Goal: Transaction & Acquisition: Purchase product/service

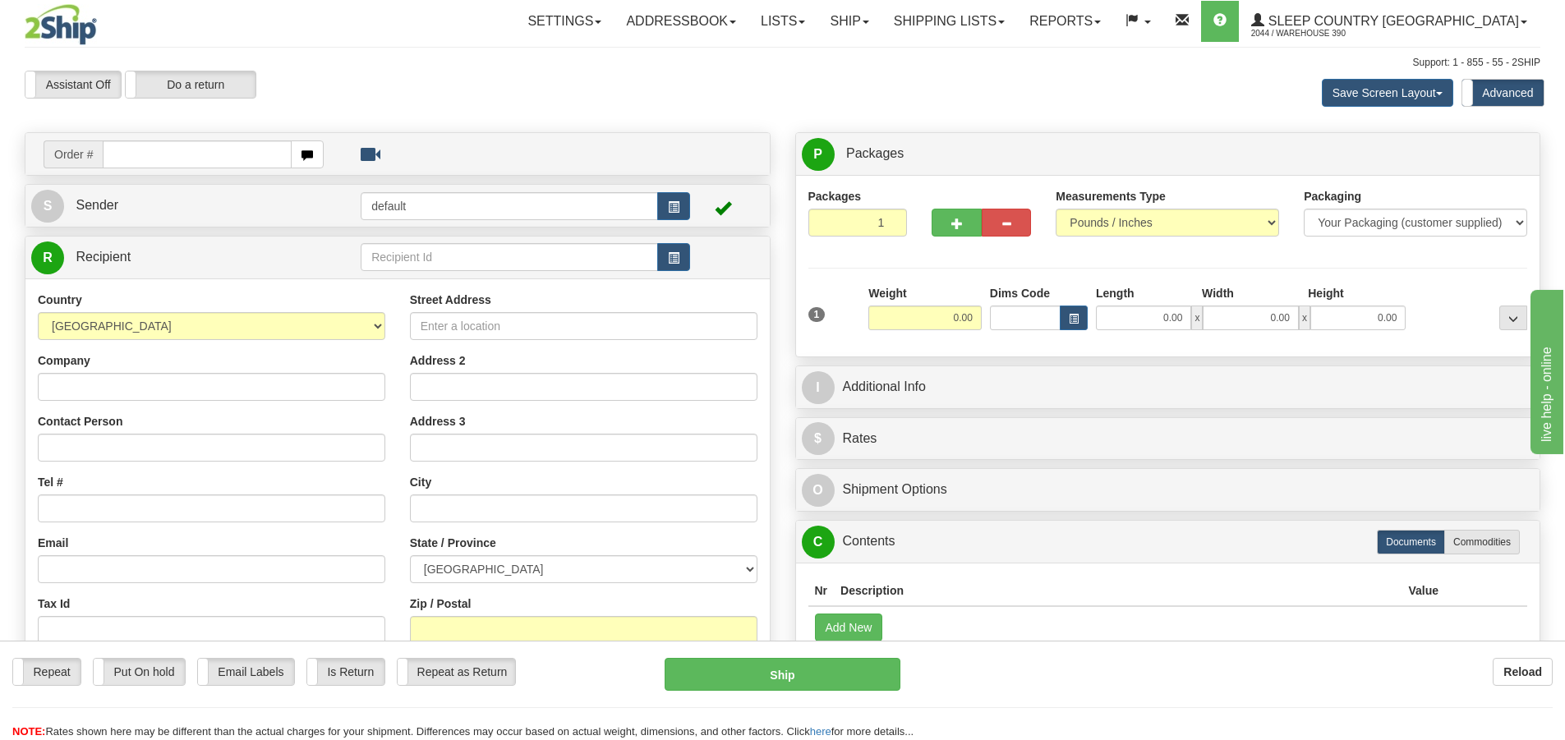
click at [207, 155] on input "text" at bounding box center [197, 155] width 189 height 28
type input "9002I137362"
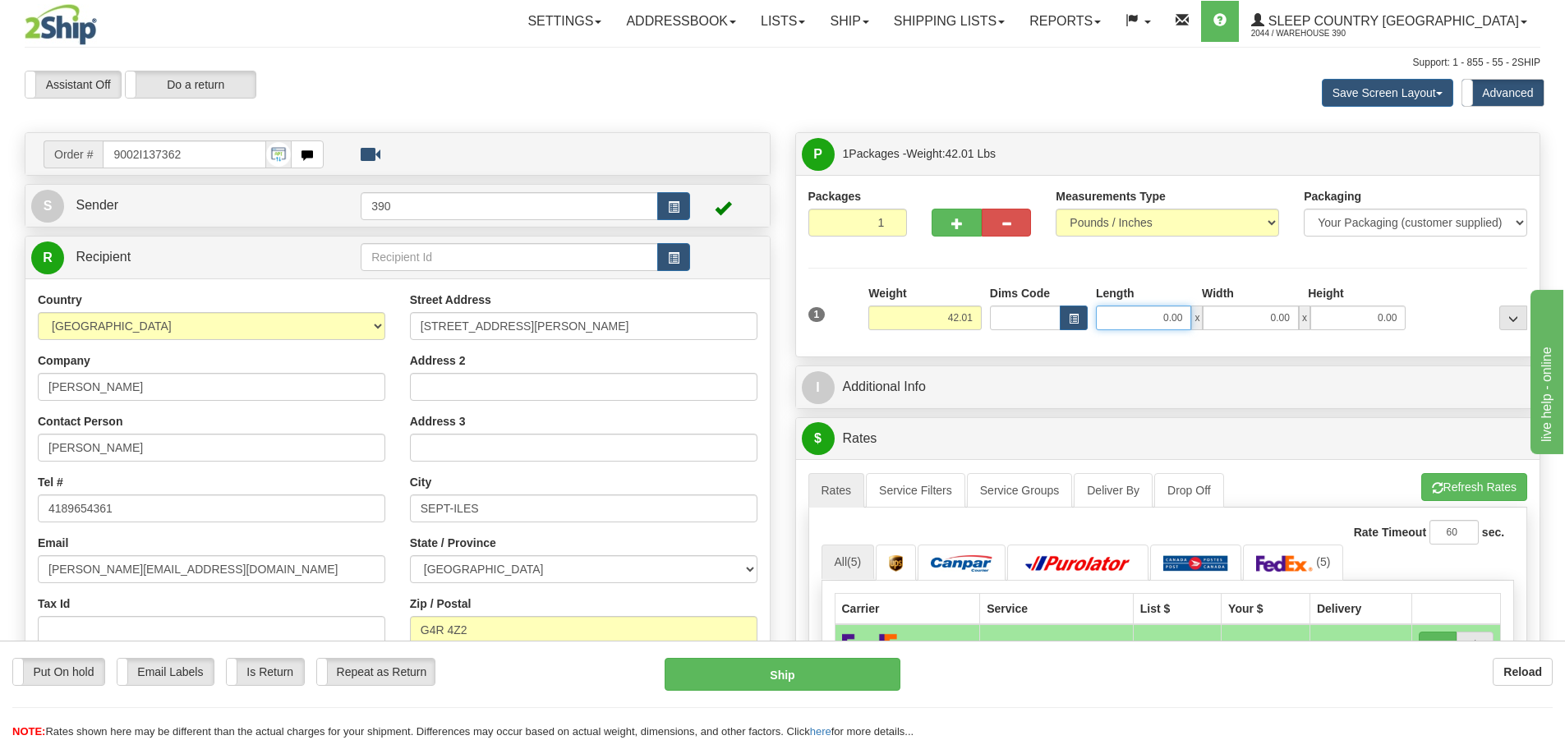
click at [1156, 321] on input "0.00" at bounding box center [1143, 318] width 95 height 25
type input "15.00"
click at [1272, 315] on input "0.00" at bounding box center [1250, 318] width 95 height 25
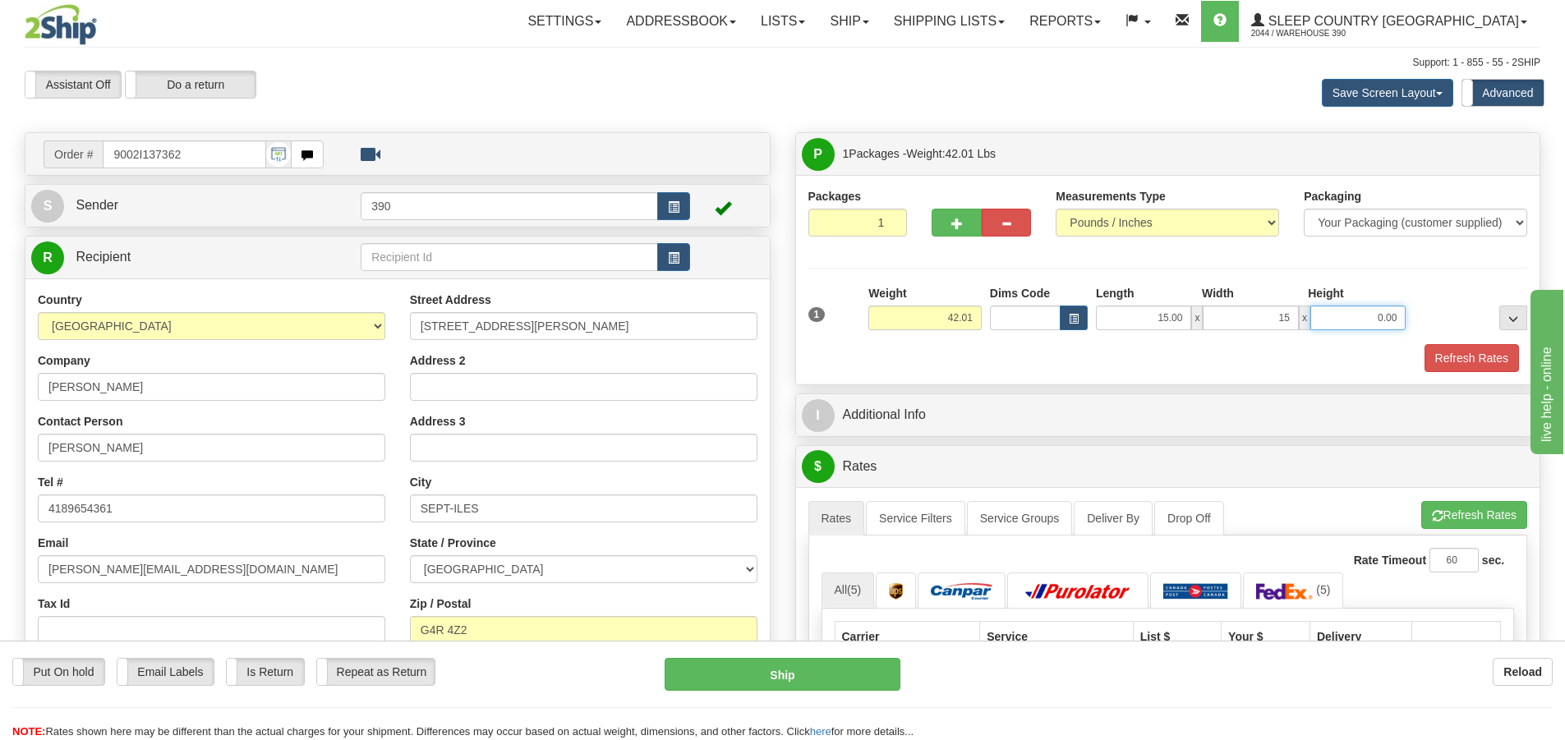
type input "15.00"
click at [1347, 313] on input "0.00" at bounding box center [1358, 318] width 95 height 25
type input "40.00"
click at [1484, 355] on button "Refresh Rates" at bounding box center [1472, 358] width 94 height 28
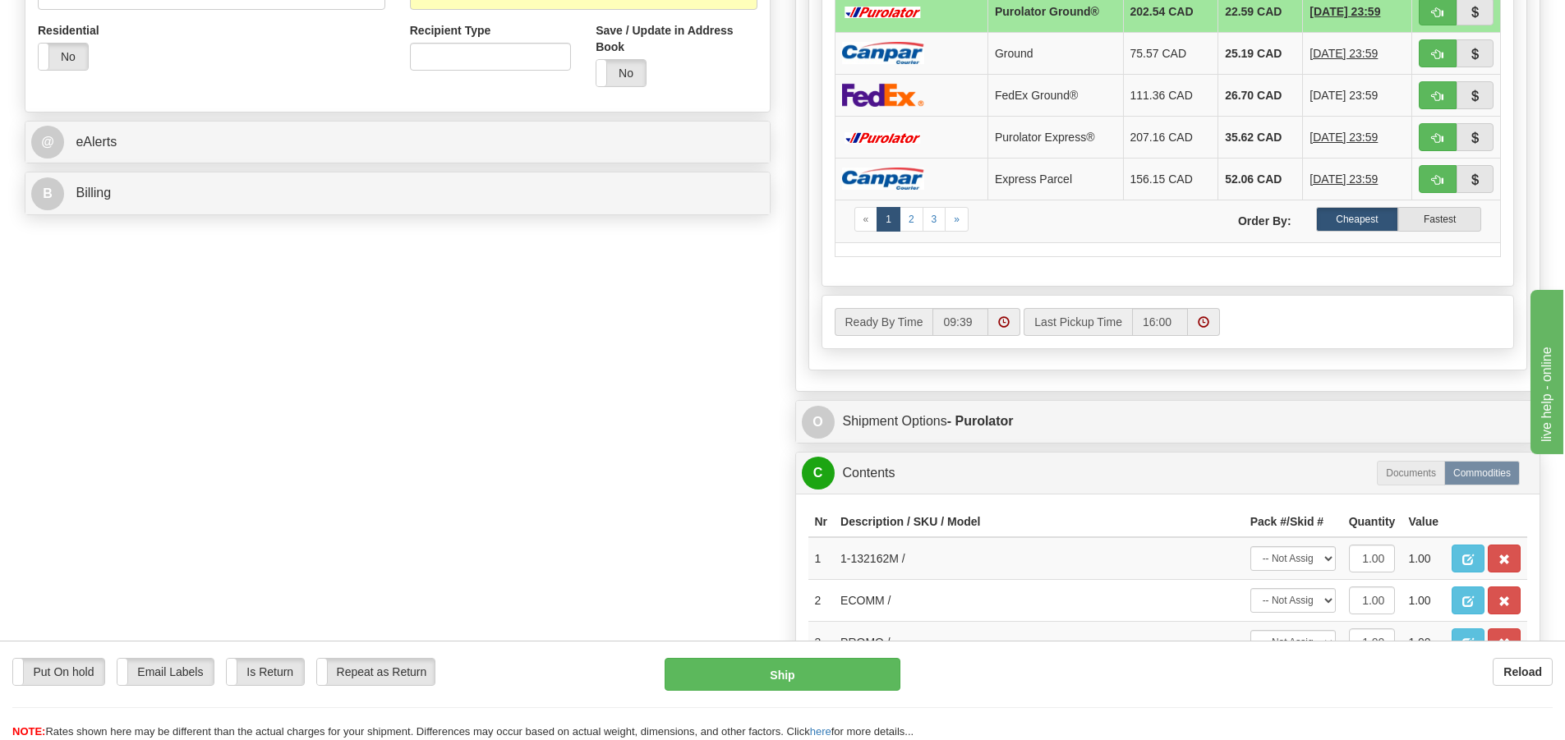
scroll to position [657, 0]
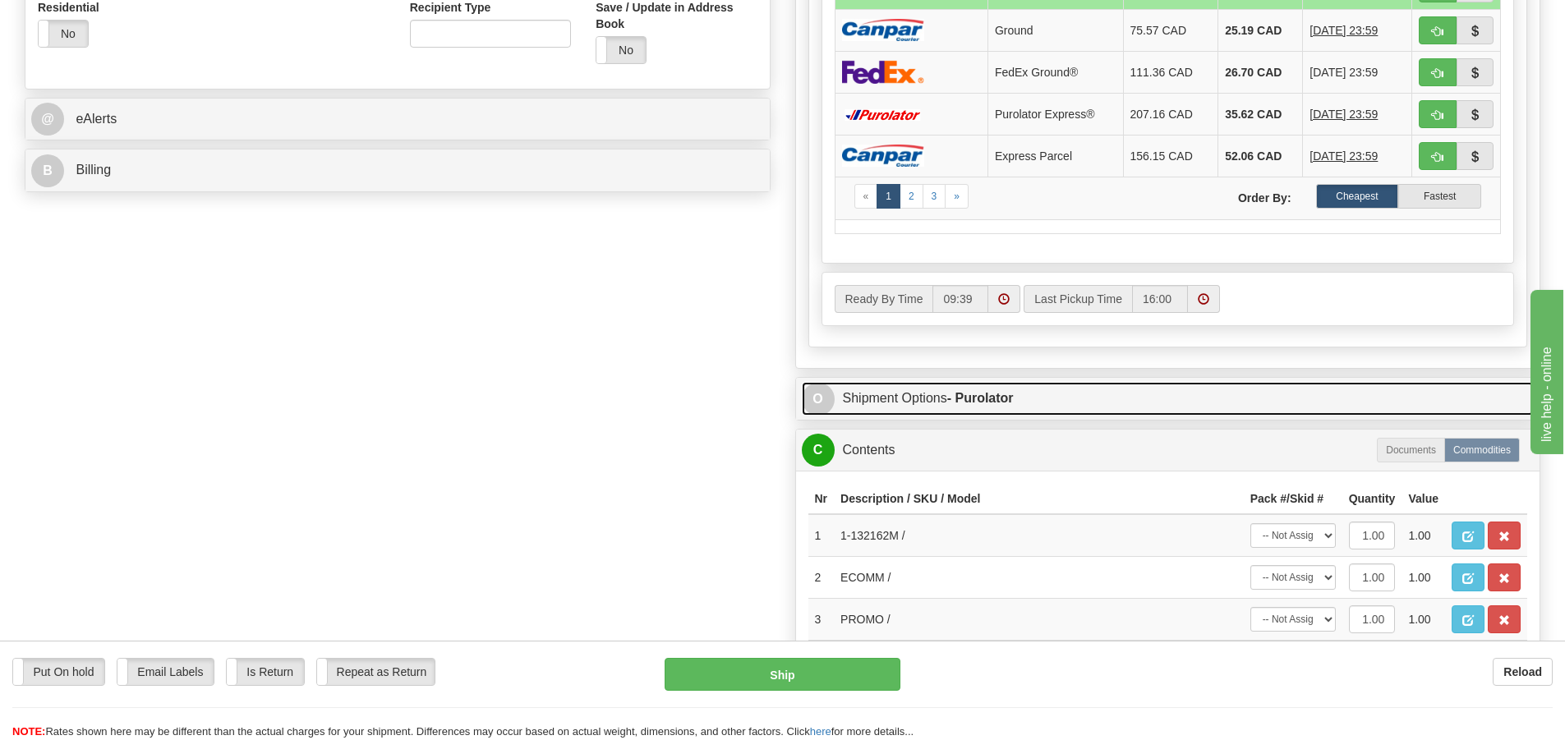
click at [916, 398] on link "O Shipment Options - Purolator" at bounding box center [1168, 399] width 733 height 34
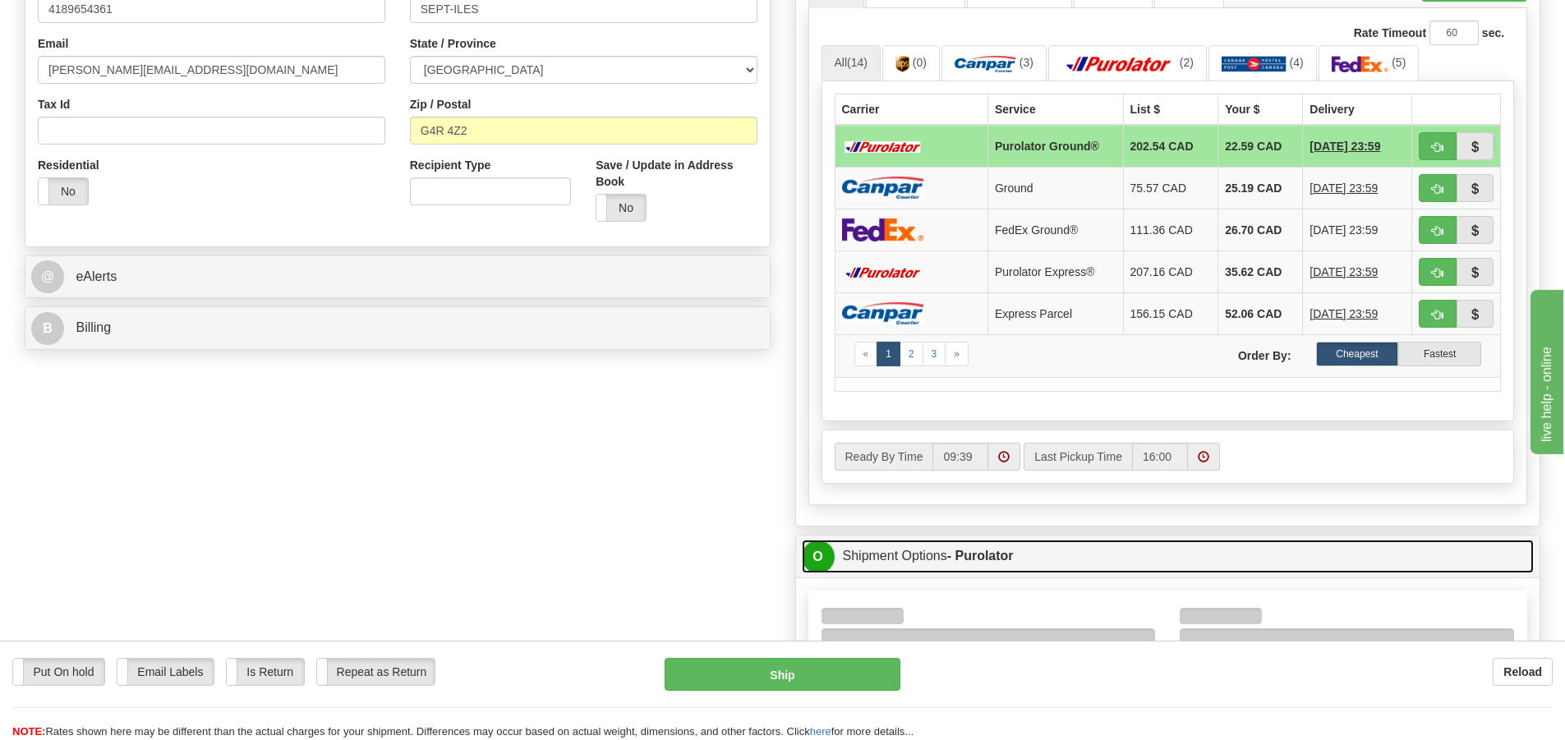
scroll to position [493, 0]
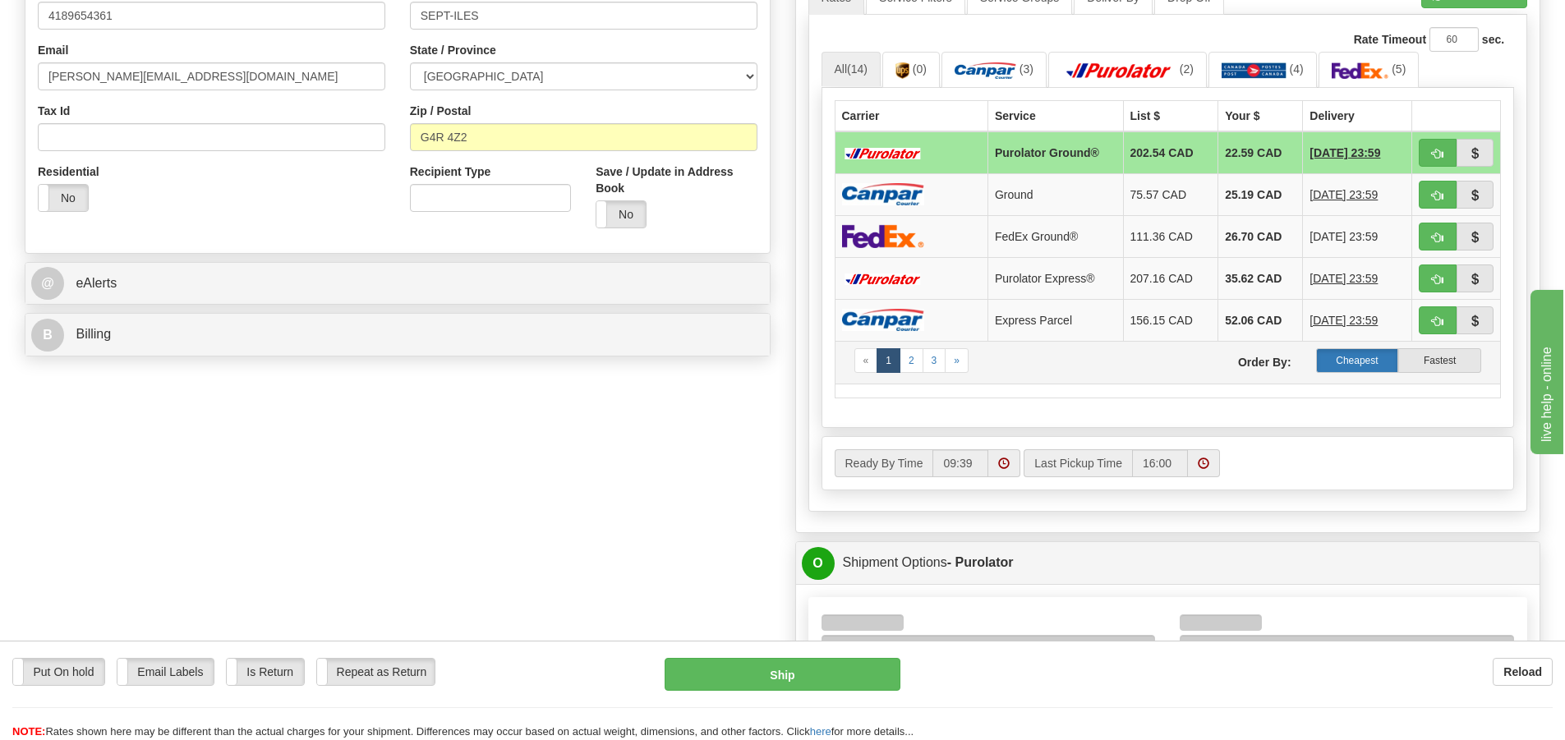
click at [1366, 362] on label "Cheapest" at bounding box center [1357, 360] width 83 height 25
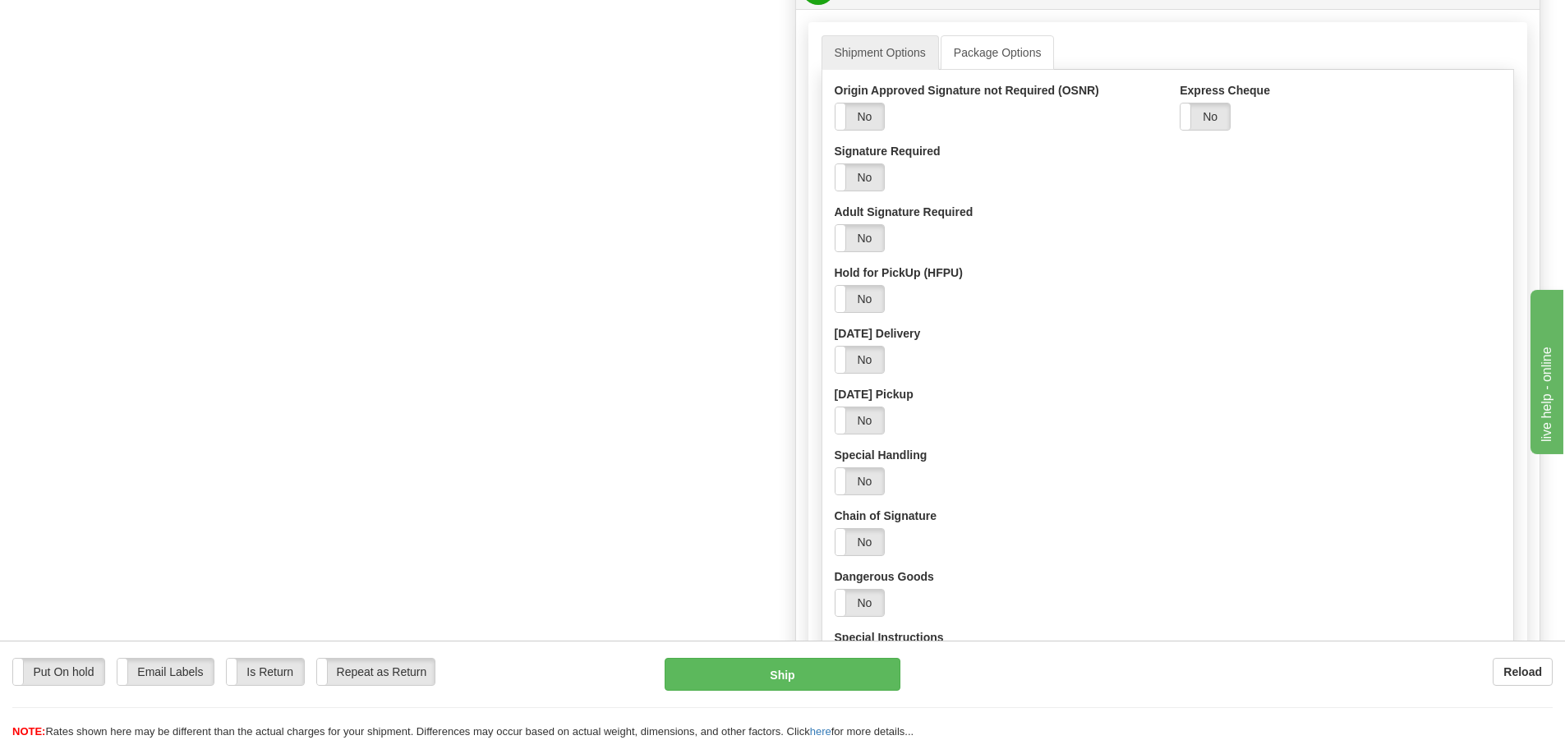
scroll to position [986, 0]
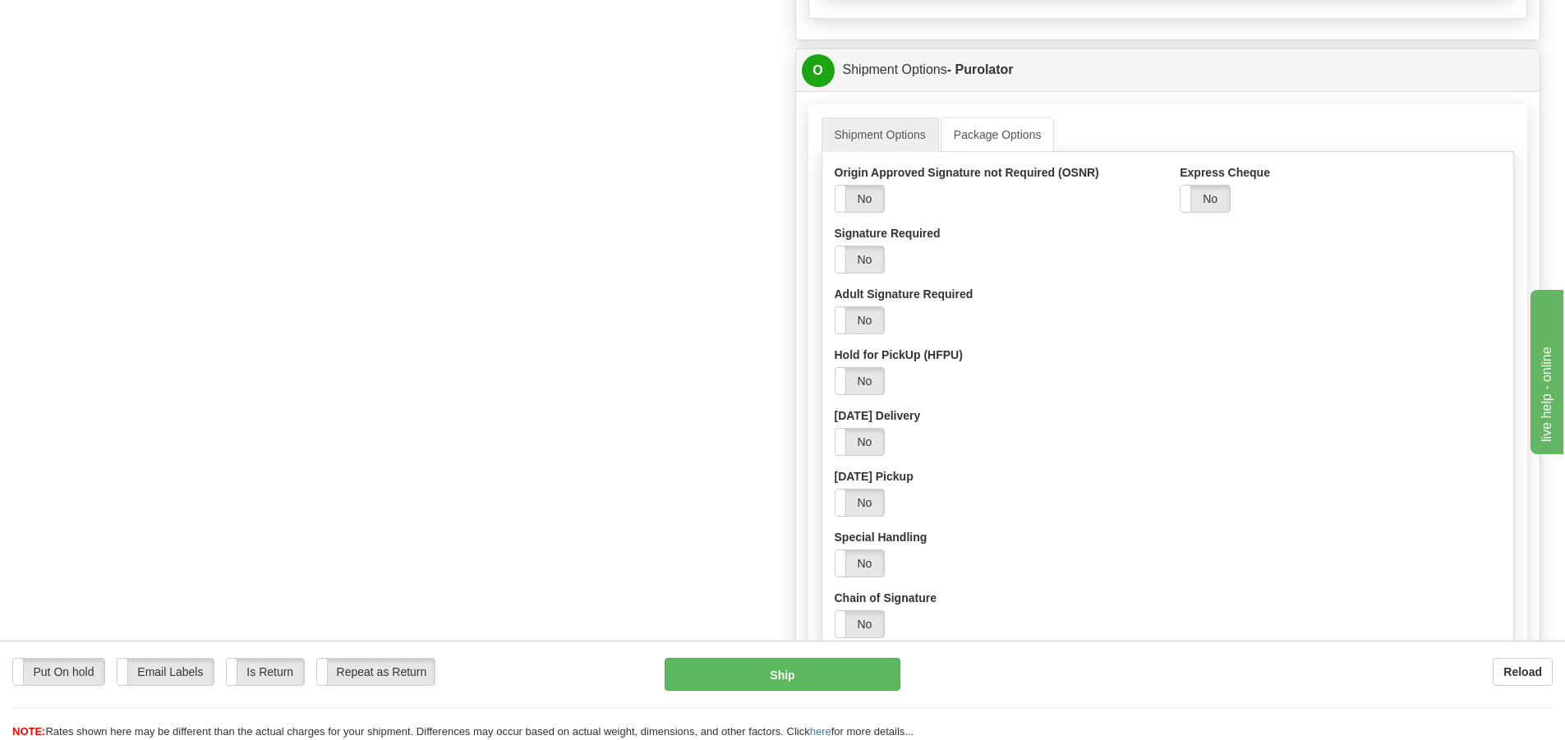
click at [906, 231] on label "Signature Required" at bounding box center [888, 233] width 106 height 16
click at [0, 0] on input "Signature Required" at bounding box center [0, 0] width 0 height 0
click at [873, 254] on label "No" at bounding box center [860, 260] width 49 height 26
click at [909, 237] on label "Signature Required" at bounding box center [888, 233] width 106 height 16
click at [0, 0] on input "Signature Required" at bounding box center [0, 0] width 0 height 0
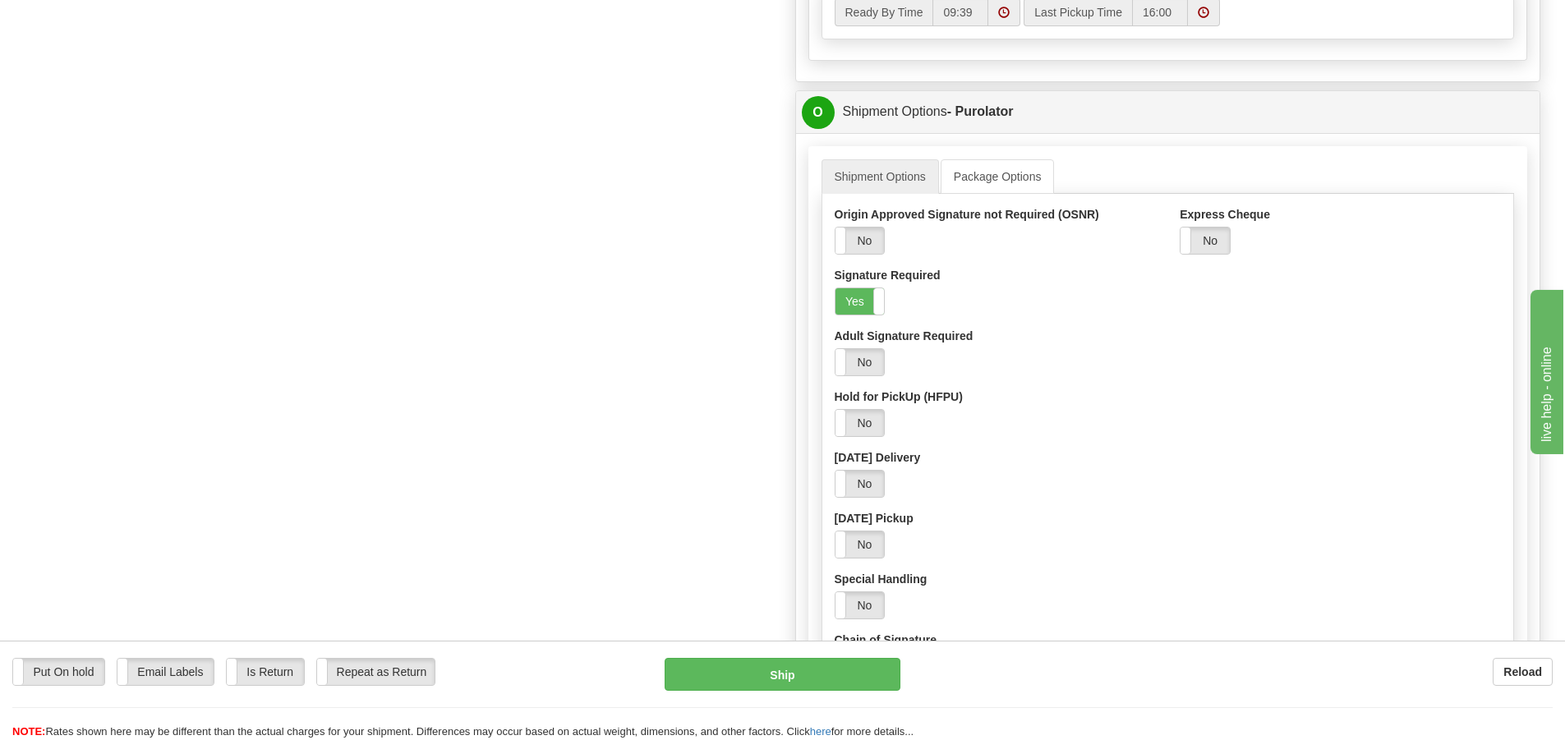
scroll to position [904, 0]
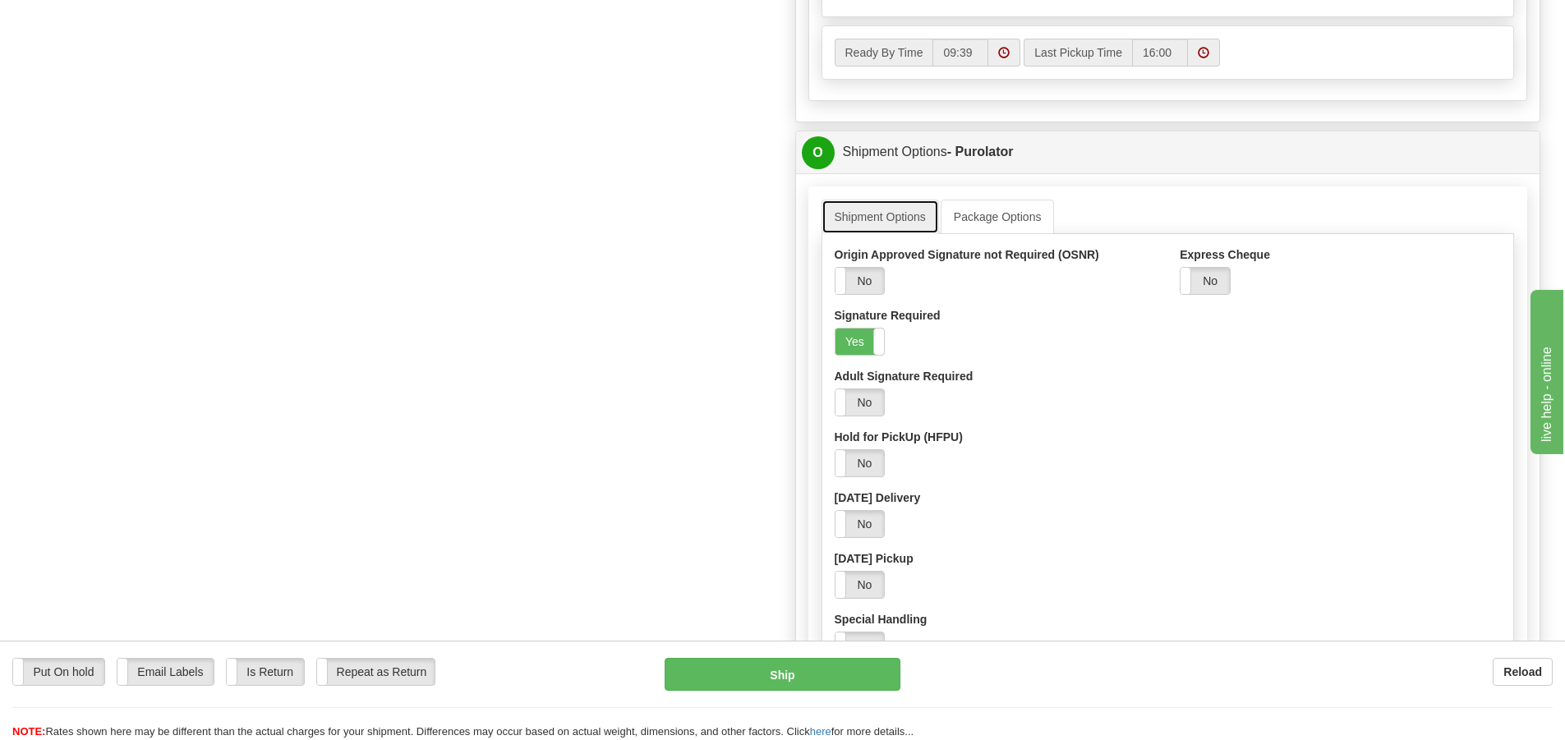
click at [932, 215] on link "Shipment Options" at bounding box center [881, 217] width 118 height 35
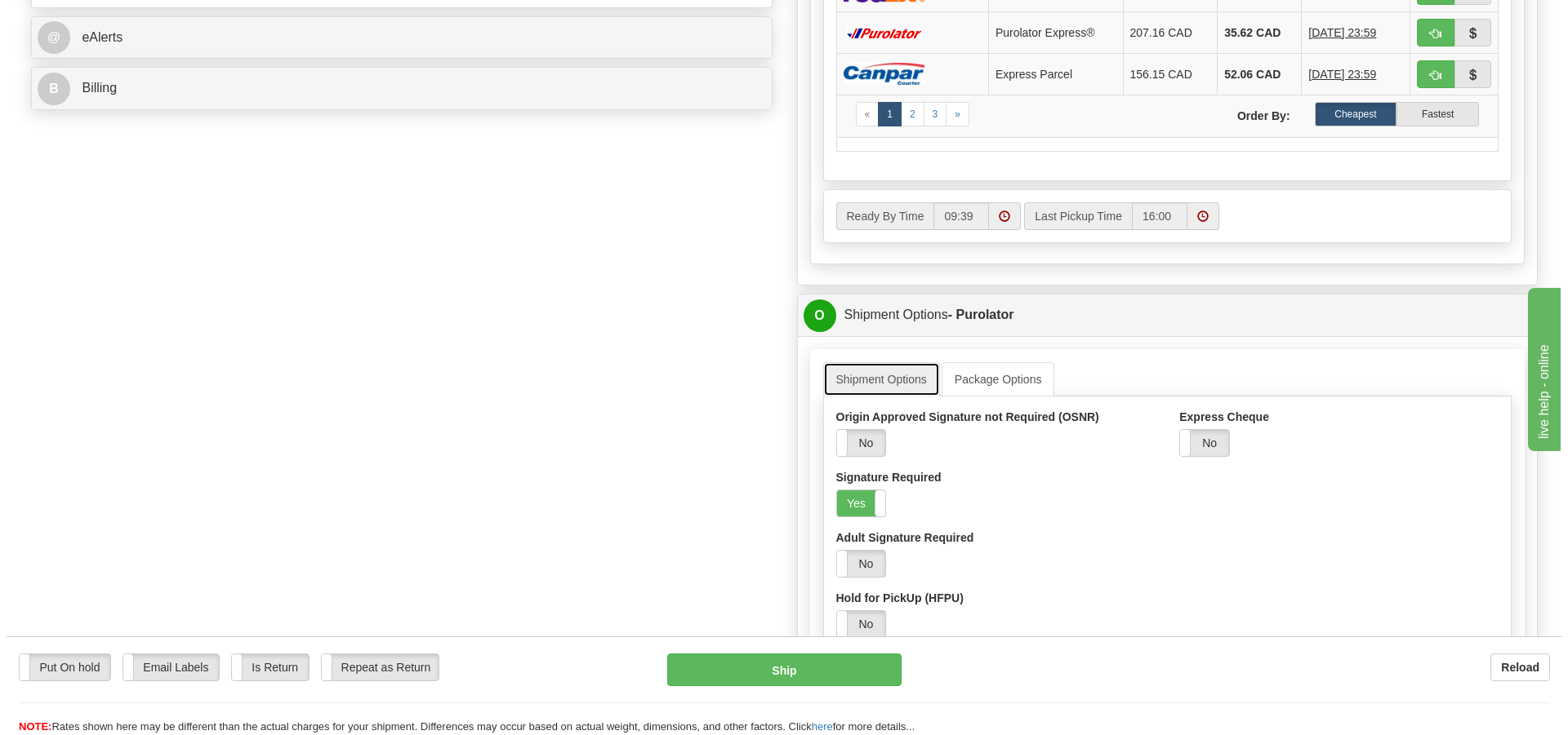
scroll to position [735, 0]
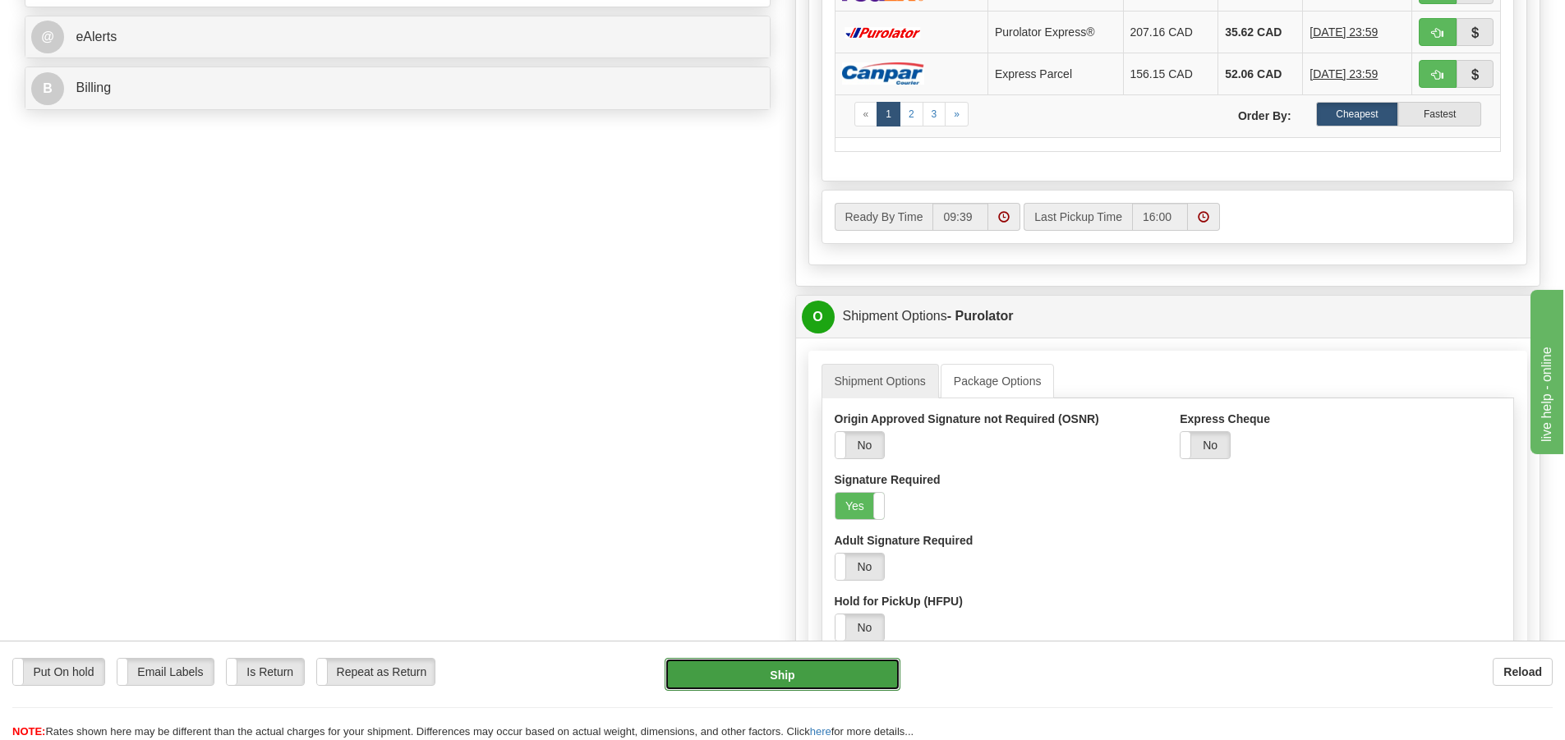
click at [814, 668] on button "Ship" at bounding box center [783, 674] width 236 height 33
type input "260"
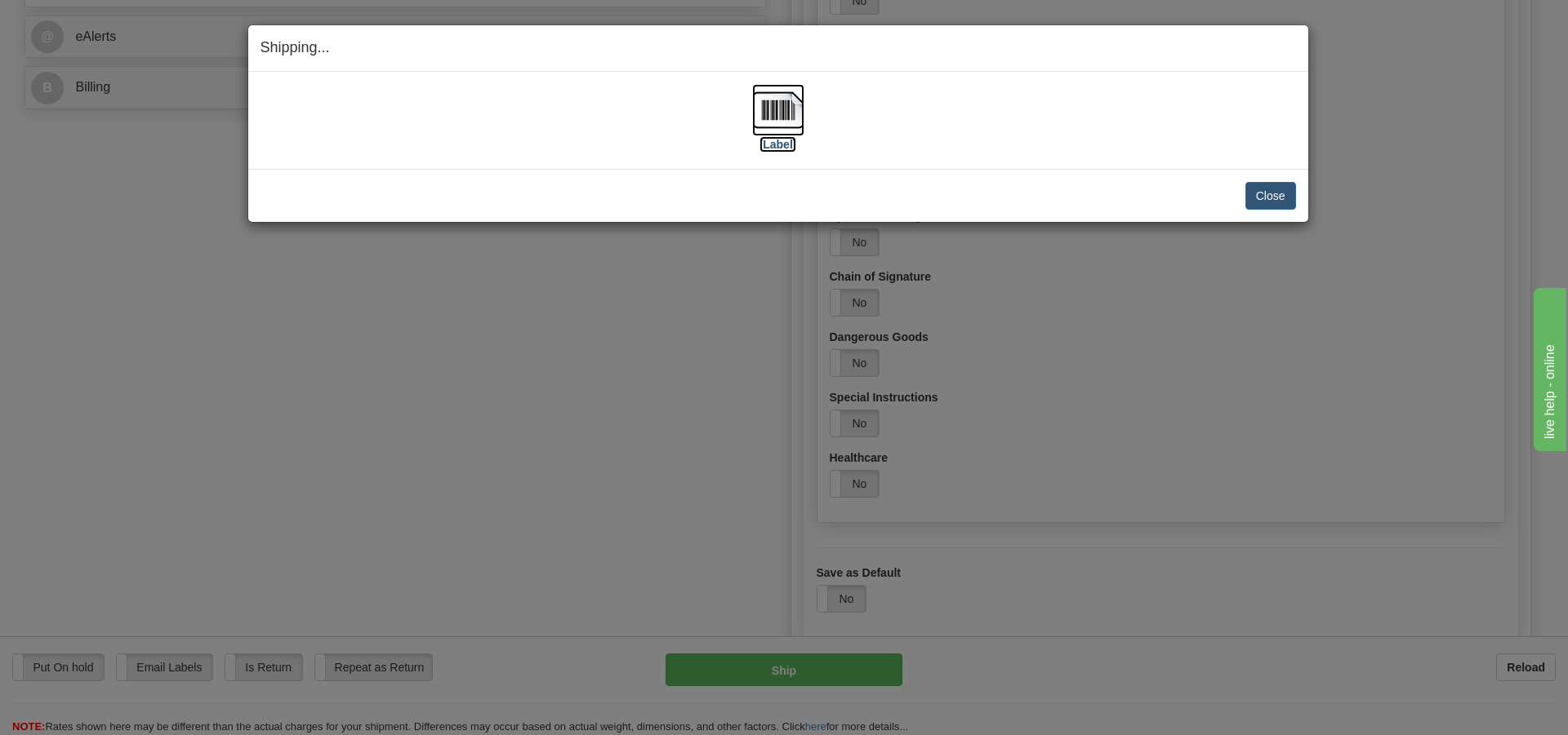
click at [782, 107] on img at bounding box center [778, 110] width 53 height 53
